Goal: Task Accomplishment & Management: Complete application form

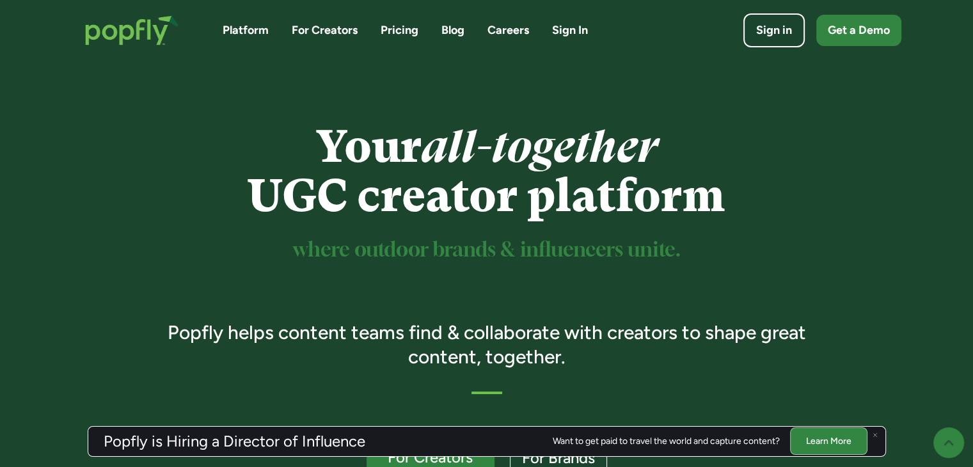
scroll to position [320, 0]
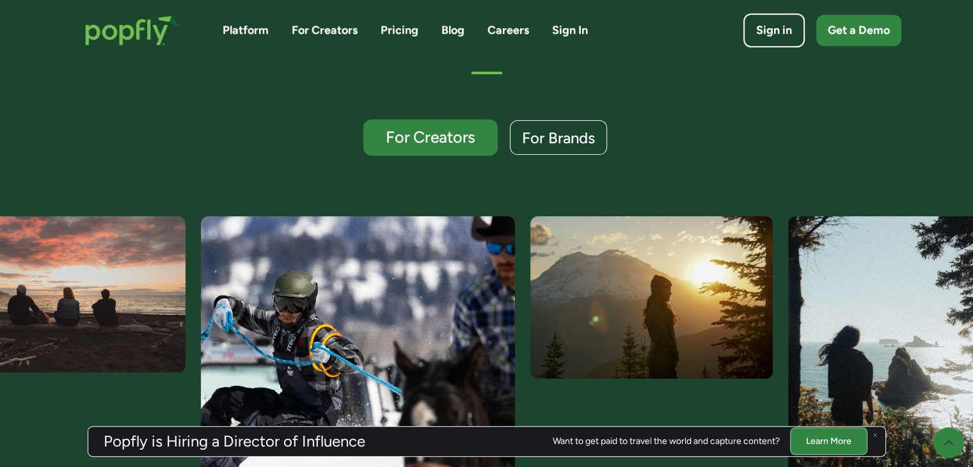
click at [425, 139] on div "For Creators" at bounding box center [430, 137] width 110 height 17
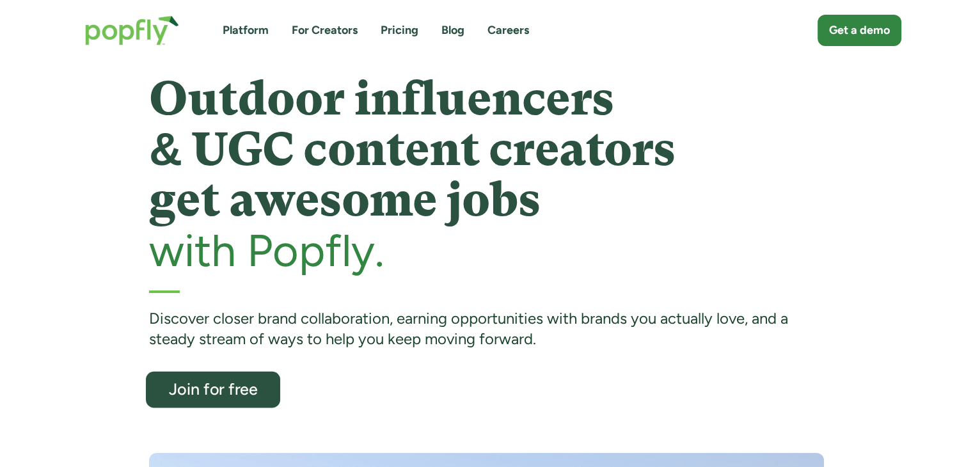
click at [216, 381] on div "Join for free" at bounding box center [213, 389] width 110 height 17
